Goal: Find specific page/section: Find specific page/section

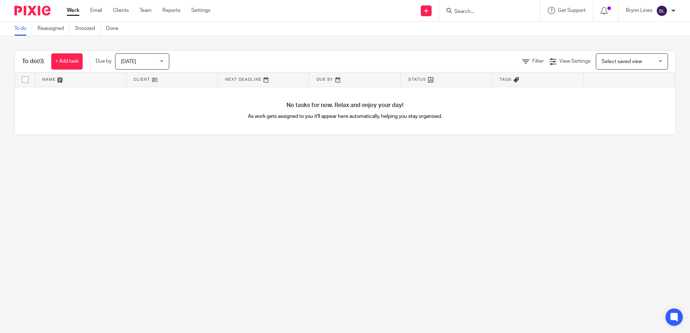
click at [461, 14] on input "Search" at bounding box center [485, 12] width 65 height 6
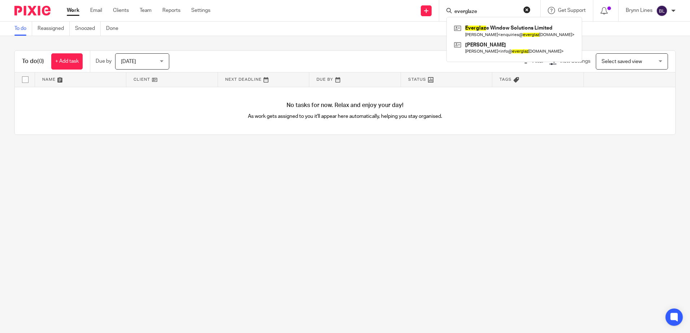
type input "everglaze"
click button "submit" at bounding box center [0, 0] width 0 height 0
click at [502, 30] on link at bounding box center [515, 31] width 127 height 17
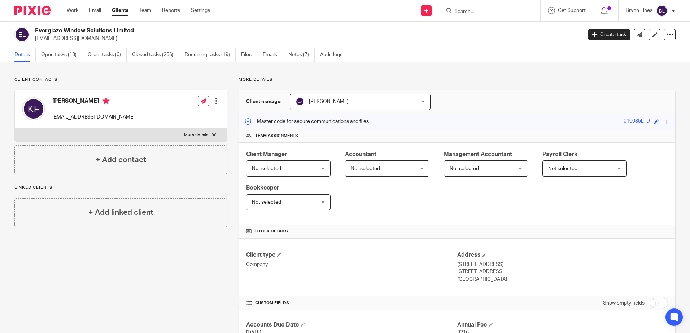
click at [459, 16] on div at bounding box center [489, 10] width 101 height 21
click at [466, 12] on input "Search" at bounding box center [485, 12] width 65 height 6
type input "lotus"
click at [484, 33] on link at bounding box center [513, 31] width 122 height 17
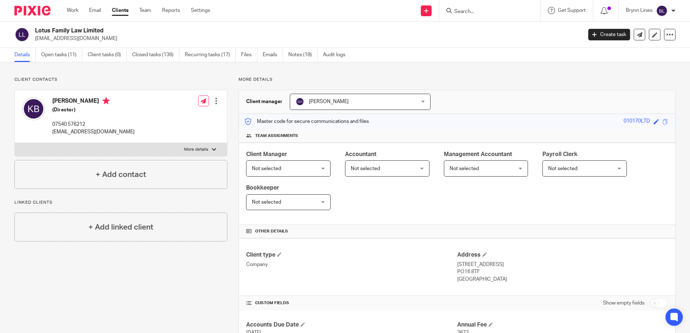
click at [472, 17] on div at bounding box center [489, 10] width 101 height 21
click at [473, 12] on input "Search" at bounding box center [485, 12] width 65 height 6
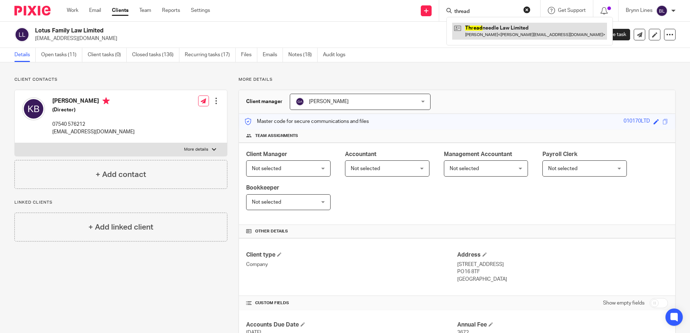
type input "thread"
click at [477, 34] on link at bounding box center [529, 31] width 155 height 17
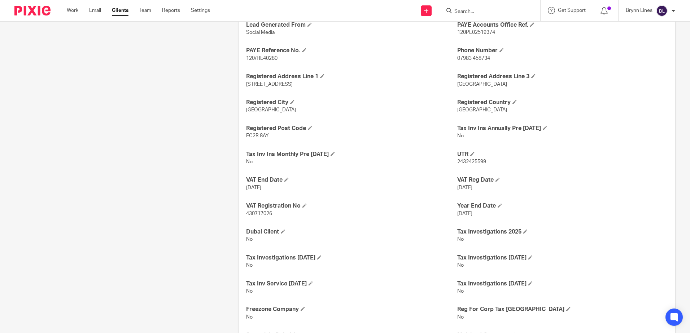
scroll to position [405, 0]
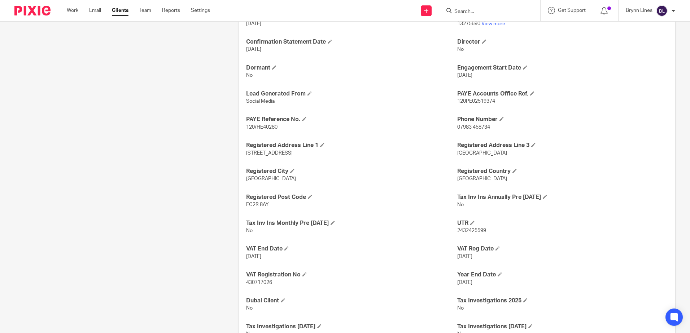
click at [480, 4] on div at bounding box center [489, 10] width 101 height 21
click at [478, 8] on div at bounding box center [489, 10] width 101 height 21
click at [478, 9] on input "Search" at bounding box center [485, 12] width 65 height 6
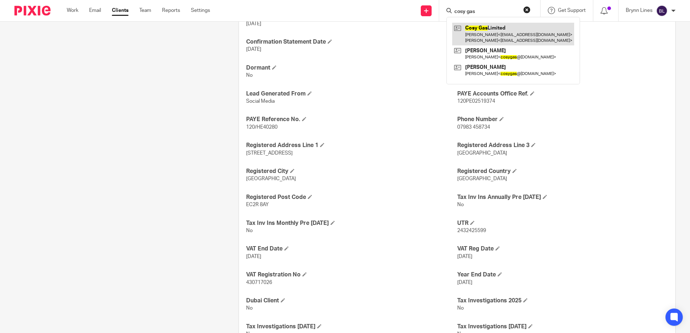
type input "cosy gas"
click at [477, 31] on link at bounding box center [513, 34] width 122 height 22
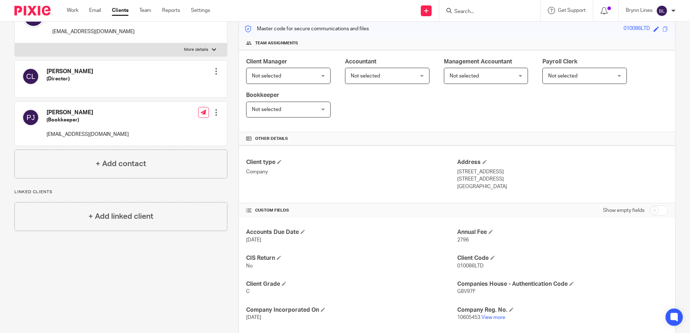
scroll to position [16, 0]
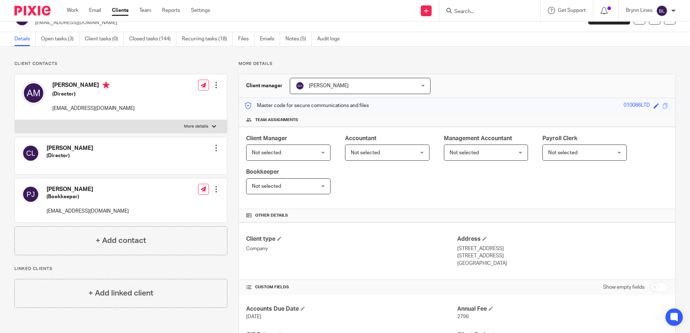
click at [471, 12] on input "Search" at bounding box center [485, 12] width 65 height 6
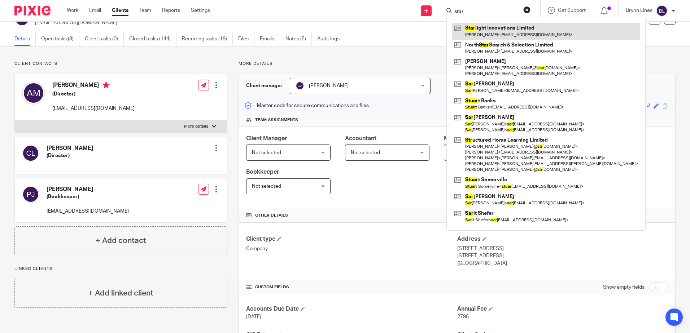
type input "star"
click at [494, 24] on link at bounding box center [546, 31] width 188 height 17
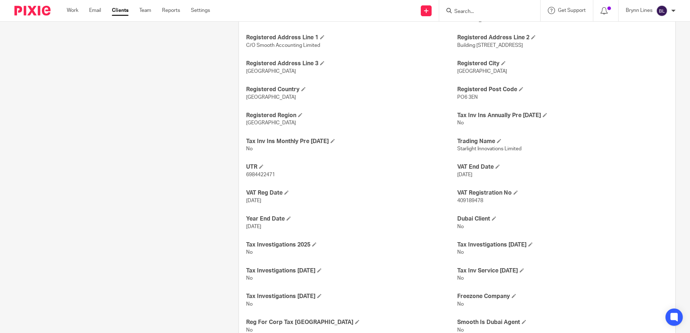
scroll to position [573, 0]
